Goal: Check status

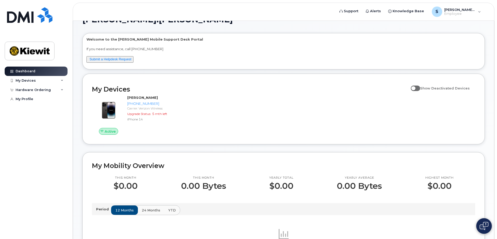
scroll to position [10, 0]
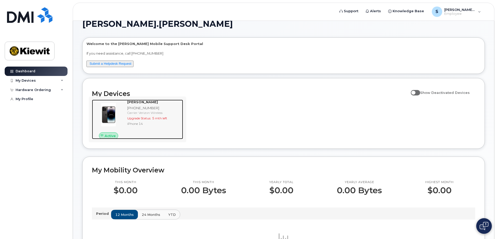
click at [158, 119] on span "5 mth left" at bounding box center [159, 118] width 15 height 4
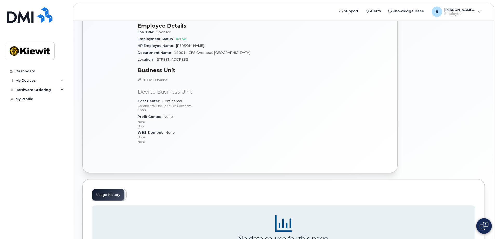
scroll to position [170, 0]
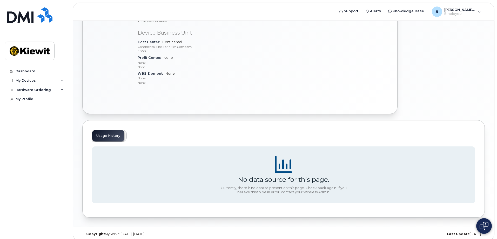
click at [107, 130] on div "Usage History" at bounding box center [109, 136] width 35 height 12
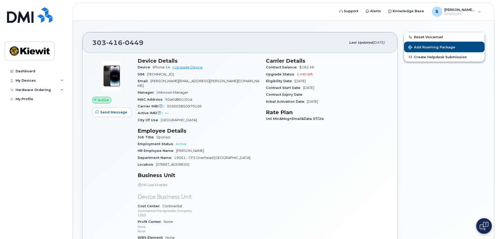
scroll to position [0, 0]
